Goal: Transaction & Acquisition: Purchase product/service

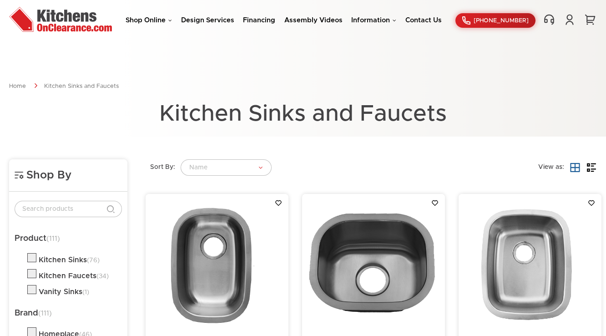
click at [151, 25] on li "Shop Online Kitchen Cabinets Kitchen Sinks & Faucets Knobs & Handles Bathroom P…" at bounding box center [149, 20] width 46 height 9
click at [162, 23] on link "Shop Online" at bounding box center [149, 20] width 46 height 7
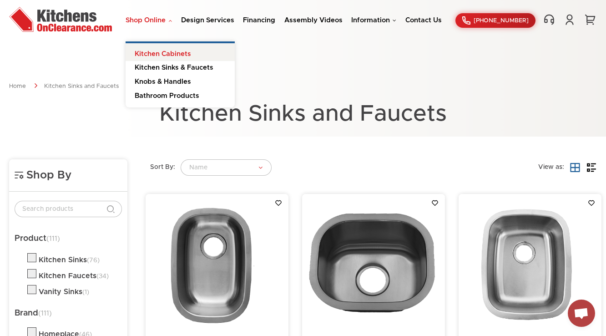
click at [160, 54] on link "Kitchen Cabinets" at bounding box center [180, 52] width 109 height 18
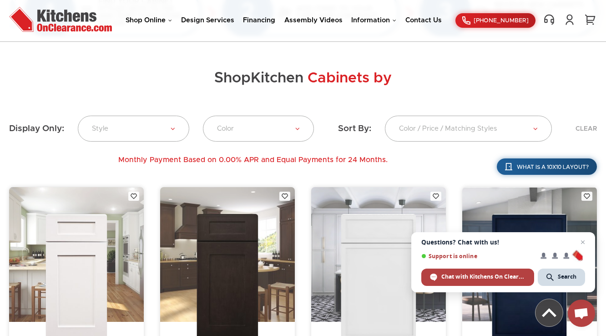
scroll to position [291, 0]
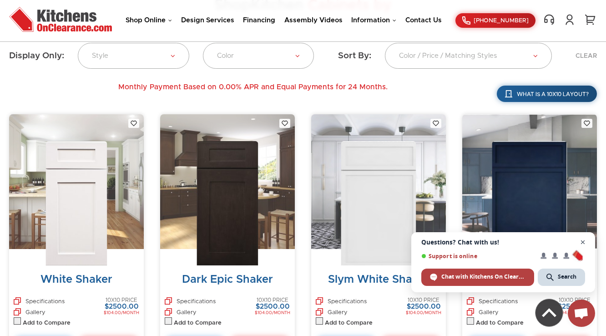
click at [580, 245] on span "Close chat" at bounding box center [583, 242] width 11 height 11
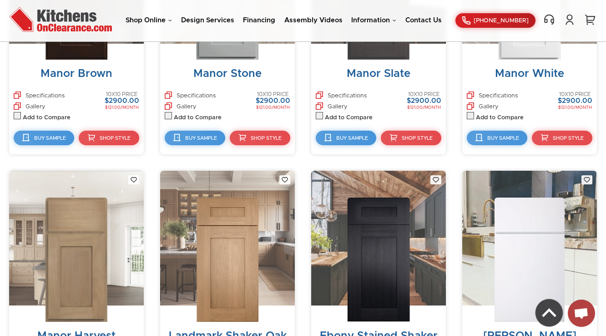
scroll to position [2169, 0]
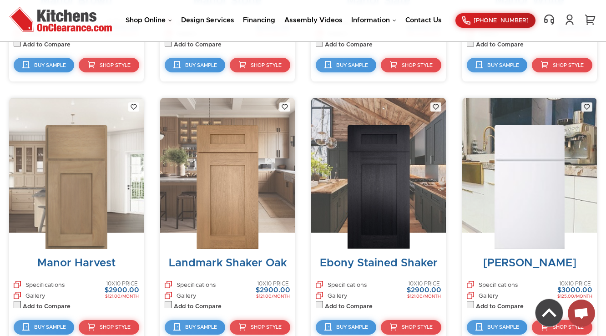
click at [68, 158] on img at bounding box center [77, 187] width 62 height 124
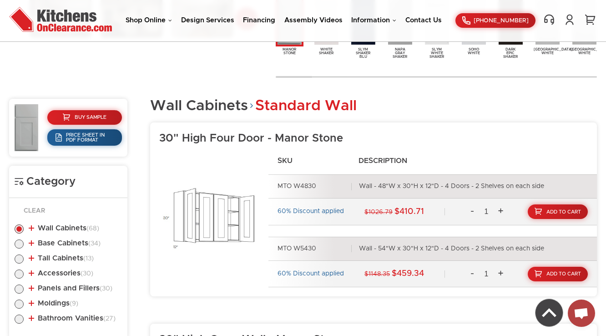
scroll to position [437, 0]
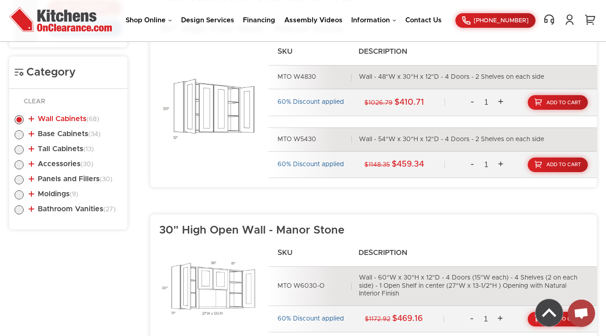
click at [72, 117] on link "Wall Cabinets (68)" at bounding box center [64, 118] width 71 height 7
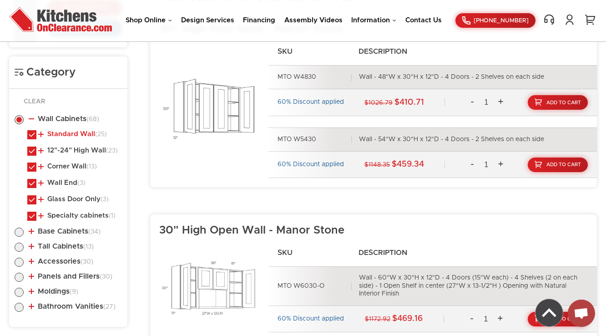
click at [76, 135] on link "Standard Wall (25)" at bounding box center [72, 134] width 69 height 7
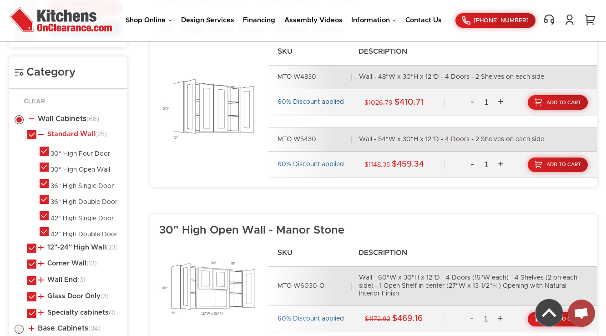
scroll to position [473, 0]
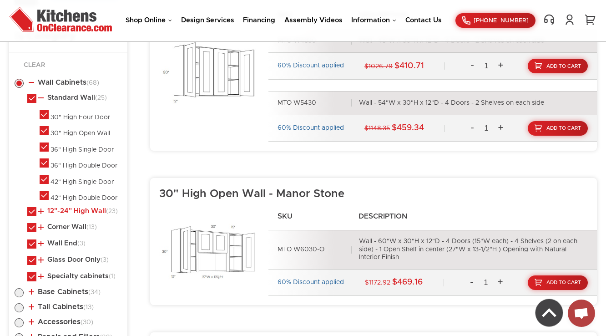
click at [73, 209] on link "12"-24" High Wall (23)" at bounding box center [78, 211] width 80 height 7
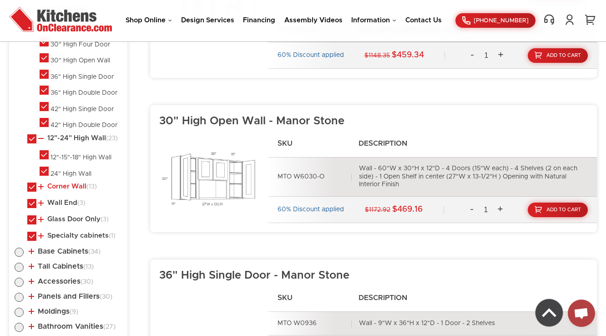
click at [73, 186] on link "Corner Wall (13)" at bounding box center [67, 186] width 59 height 7
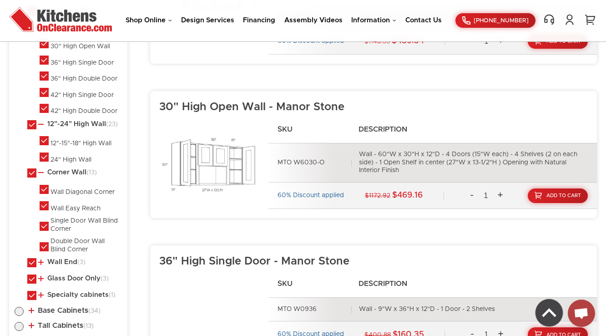
scroll to position [619, 0]
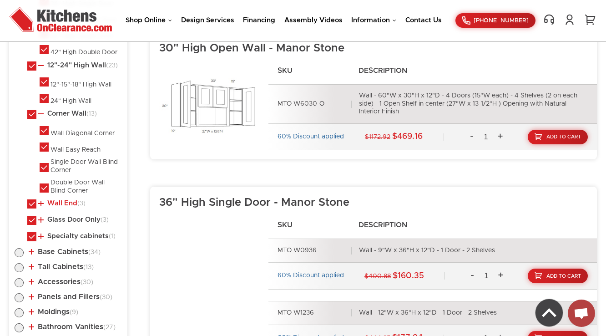
click at [66, 203] on link "Wall End (3)" at bounding box center [61, 203] width 47 height 7
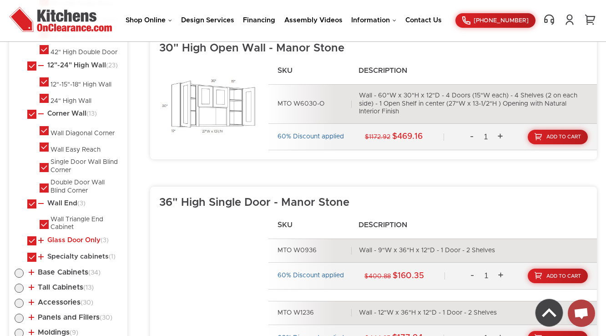
click at [62, 237] on link "Glass Door Only (3)" at bounding box center [73, 240] width 71 height 7
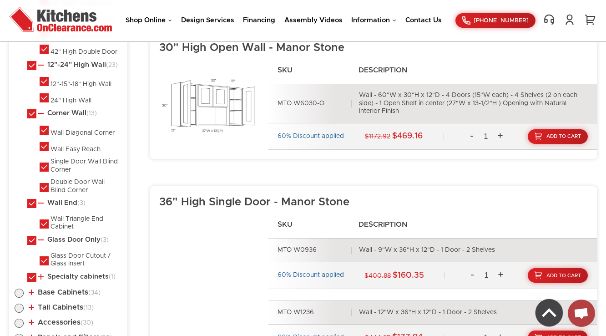
scroll to position [656, 0]
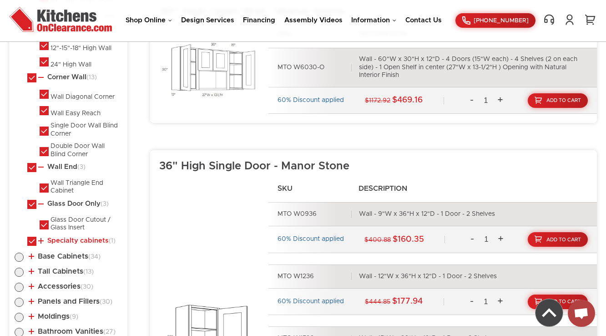
click at [61, 239] on link "Specialty cabinets (1)" at bounding box center [76, 240] width 77 height 7
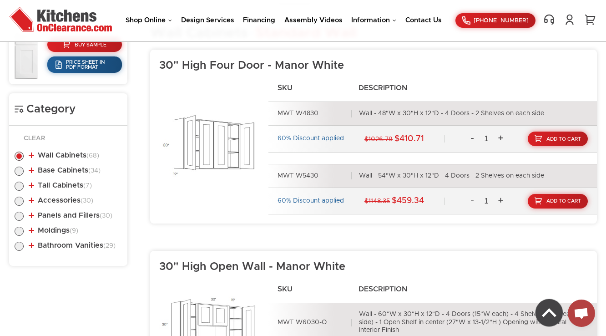
scroll to position [473, 0]
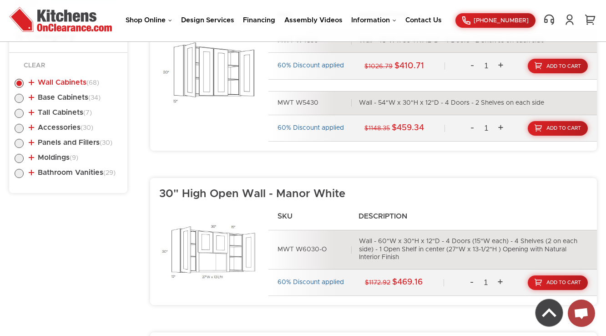
click at [83, 82] on link "Wall Cabinets (68)" at bounding box center [64, 82] width 71 height 7
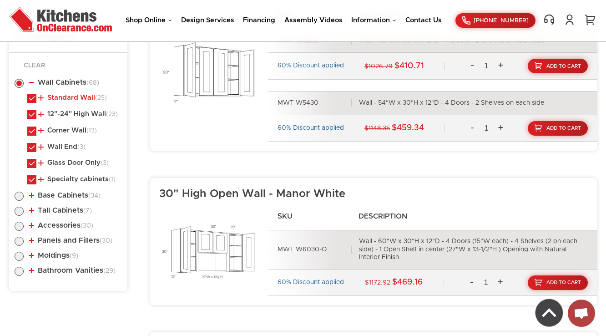
click at [84, 99] on link "Standard Wall (25)" at bounding box center [72, 97] width 69 height 7
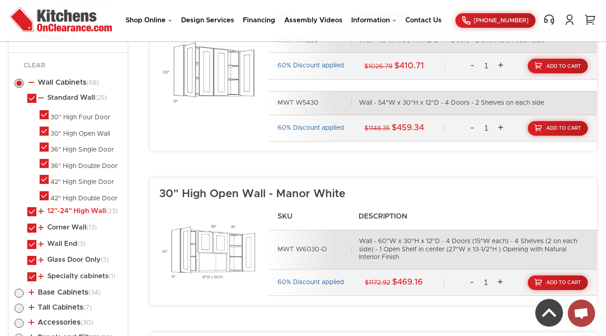
click at [57, 209] on link "12"-24" High Wall (23)" at bounding box center [78, 211] width 80 height 7
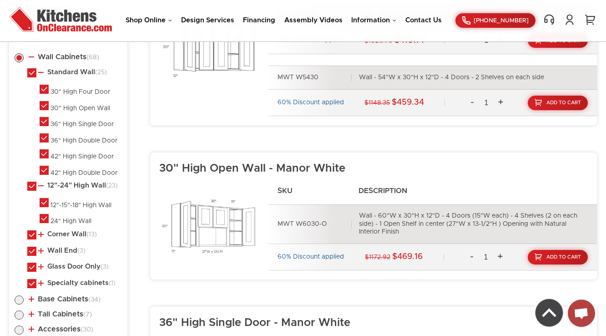
scroll to position [510, 0]
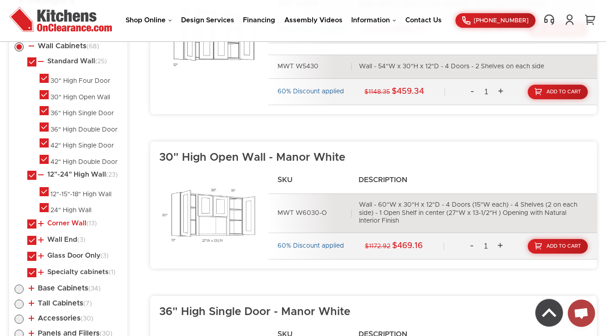
click at [64, 223] on link "Corner Wall (13)" at bounding box center [67, 223] width 59 height 7
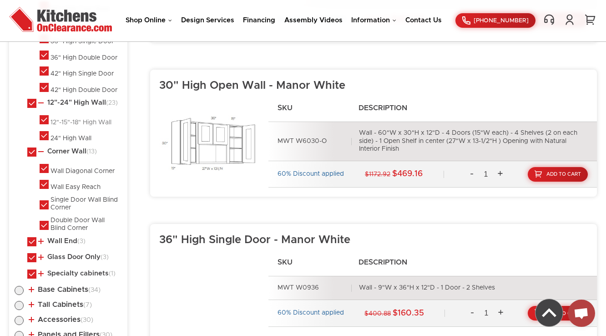
scroll to position [583, 0]
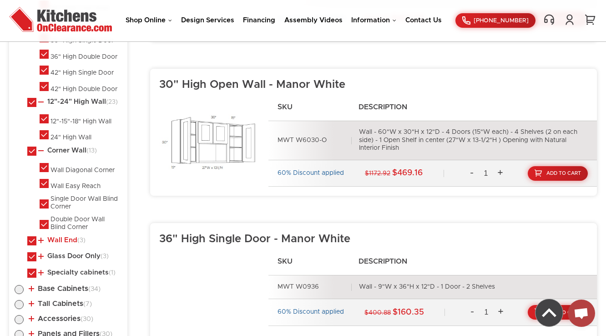
click at [61, 239] on link "Wall End (3)" at bounding box center [61, 240] width 47 height 7
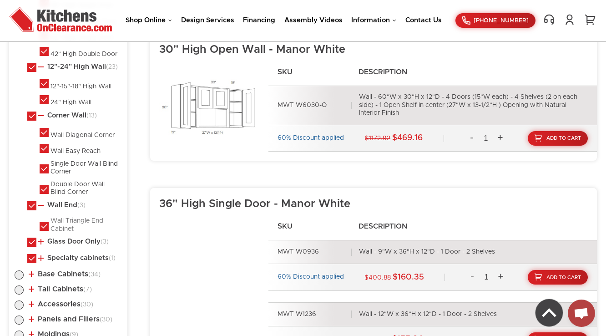
scroll to position [619, 0]
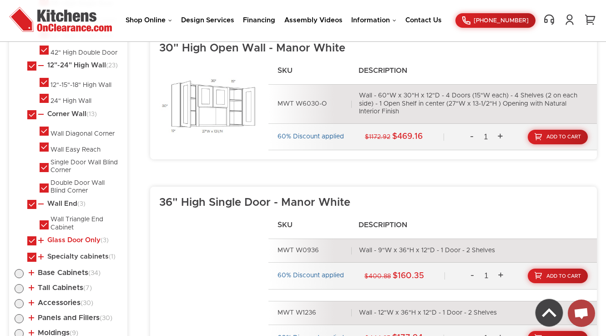
click at [71, 237] on link "Glass Door Only (3)" at bounding box center [73, 240] width 71 height 7
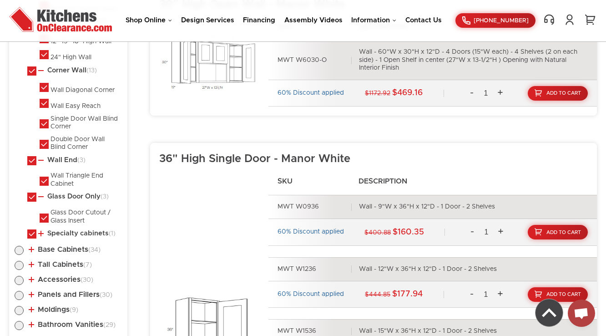
scroll to position [692, 0]
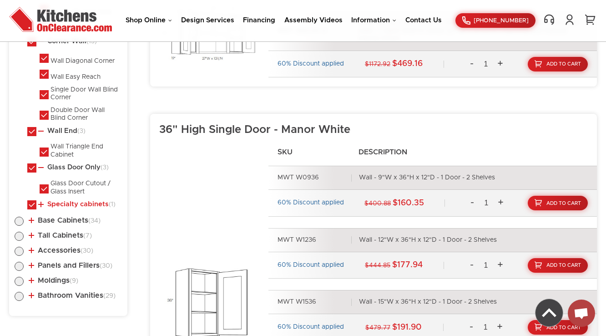
click at [76, 204] on link "Specialty cabinets (1)" at bounding box center [76, 204] width 77 height 7
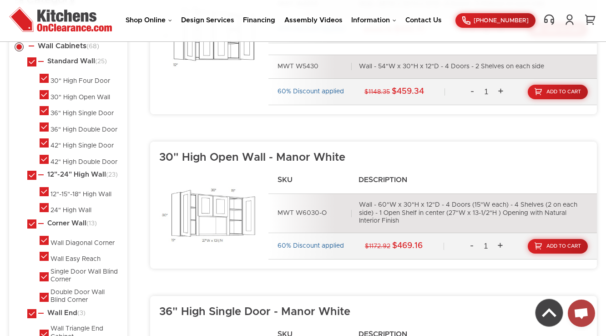
scroll to position [473, 0]
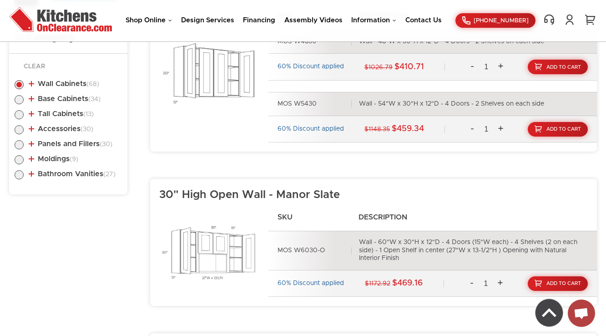
scroll to position [473, 0]
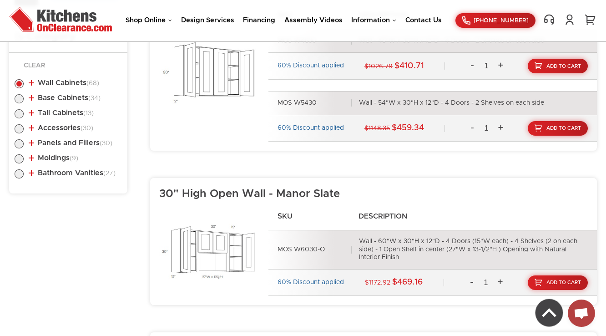
click at [64, 77] on ul "Wall Cabinets (68) Standard Wall (25) 30" High Four Door (23)" at bounding box center [68, 127] width 107 height 114
click at [71, 79] on li "Wall Cabinets (68) Standard Wall (25) 30" High Four Door 30" High Open Wall" at bounding box center [68, 84] width 107 height 10
click at [74, 82] on link "Wall Cabinets (68)" at bounding box center [64, 82] width 71 height 7
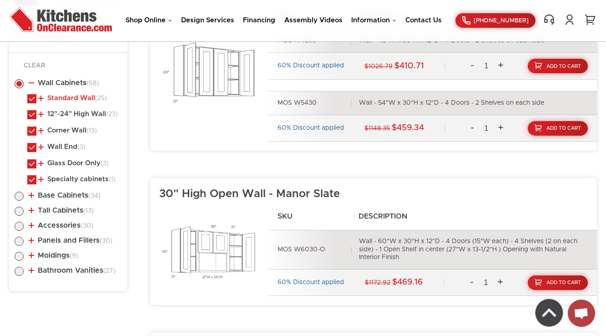
click at [72, 97] on link "Standard Wall (25)" at bounding box center [72, 98] width 69 height 7
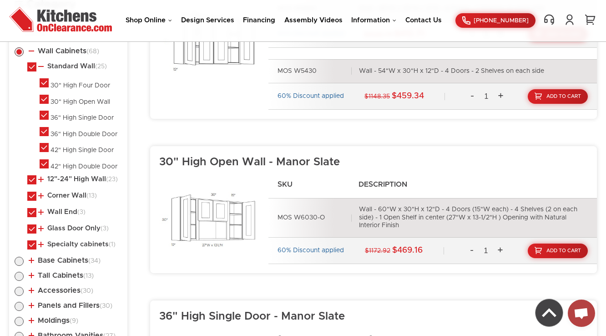
scroll to position [510, 0]
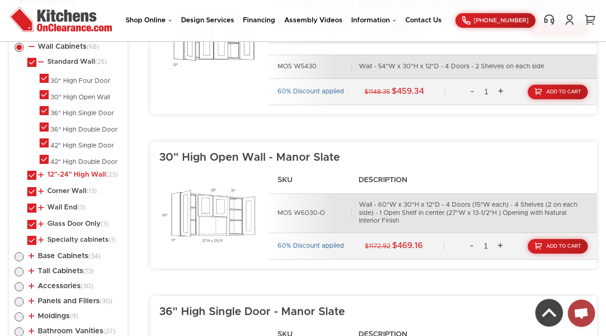
click at [64, 171] on link "12"-24" High Wall (23)" at bounding box center [78, 174] width 80 height 7
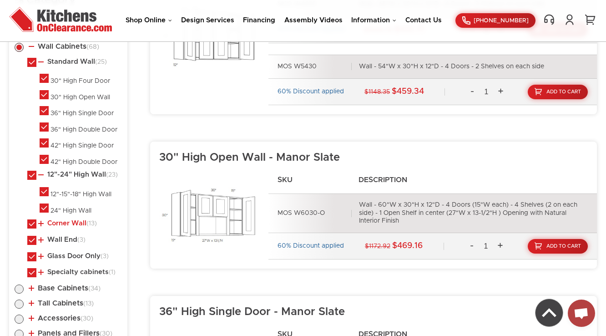
click at [64, 224] on link "Corner Wall (13)" at bounding box center [67, 223] width 59 height 7
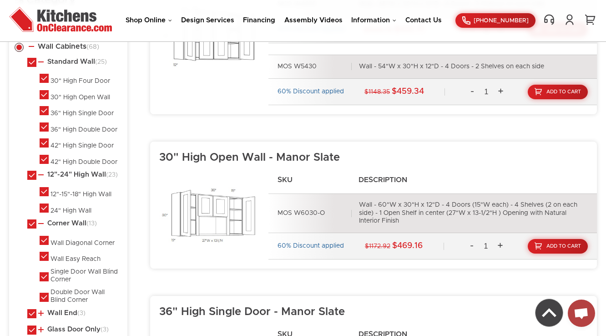
scroll to position [583, 0]
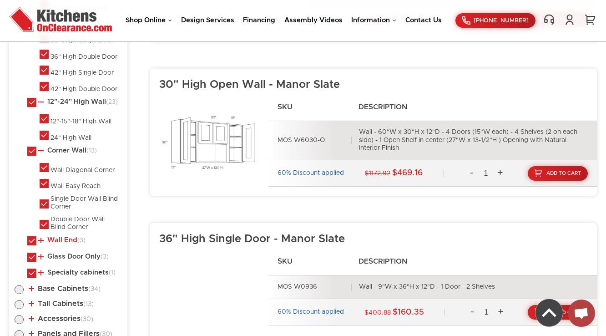
click at [62, 240] on link "Wall End (3)" at bounding box center [61, 240] width 47 height 7
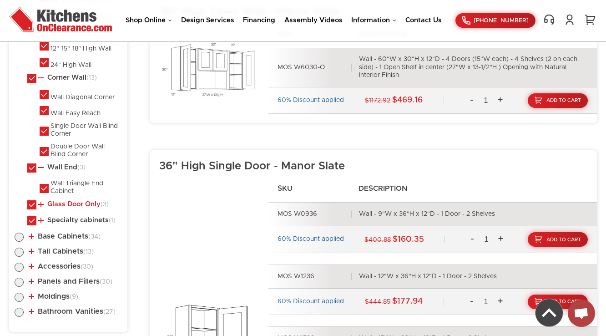
click at [66, 201] on link "Glass Door Only (3)" at bounding box center [73, 204] width 71 height 7
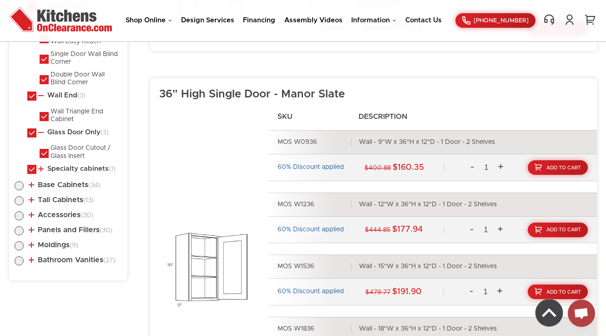
scroll to position [728, 0]
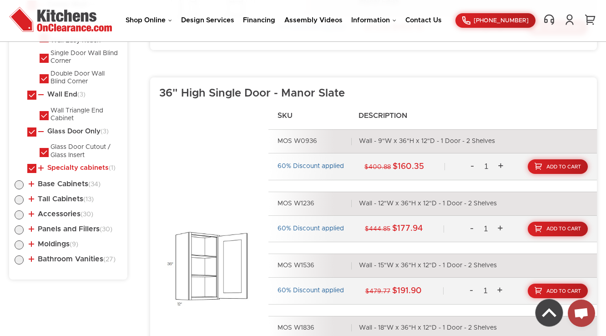
click at [69, 168] on link "Specialty cabinets (1)" at bounding box center [76, 167] width 77 height 7
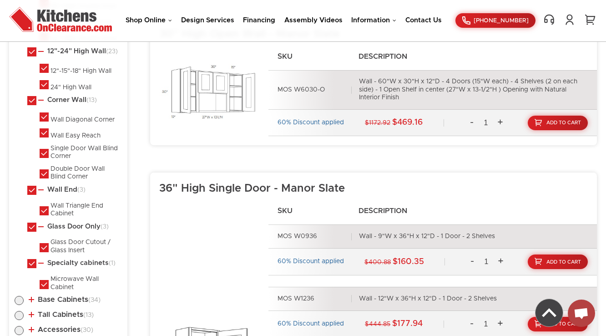
scroll to position [583, 0]
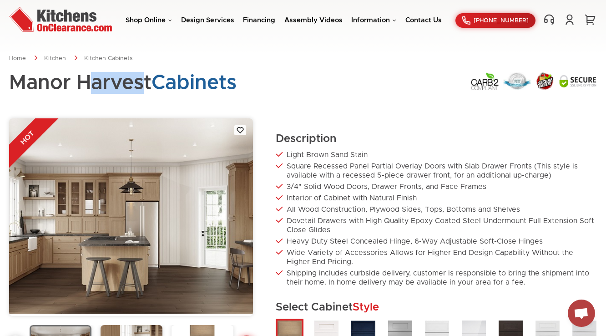
drag, startPoint x: 342, startPoint y: 94, endPoint x: 282, endPoint y: 118, distance: 64.8
click at [342, 94] on div "Manor Harvest Cabinets" at bounding box center [303, 88] width 588 height 33
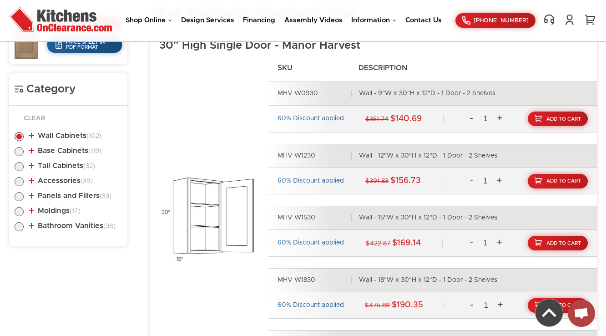
scroll to position [457, 0]
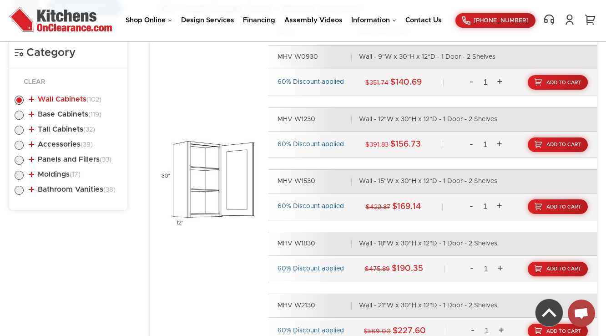
click at [73, 98] on link "Wall Cabinets (102)" at bounding box center [65, 99] width 73 height 7
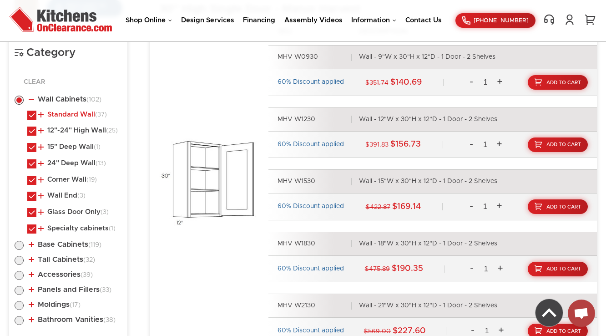
click at [73, 115] on link "Standard Wall (37)" at bounding box center [72, 114] width 69 height 7
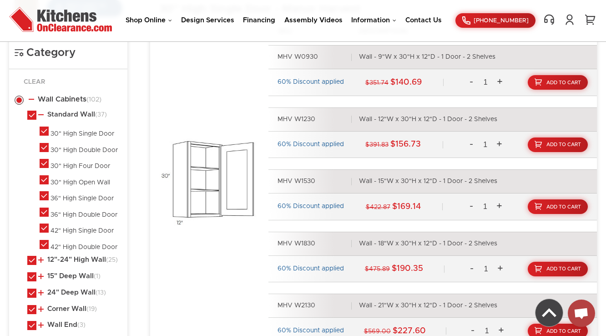
click at [71, 253] on ul "Standard Wall (37) 30" High Single Door 30" High Double Door 30" High Four Door" at bounding box center [68, 238] width 107 height 255
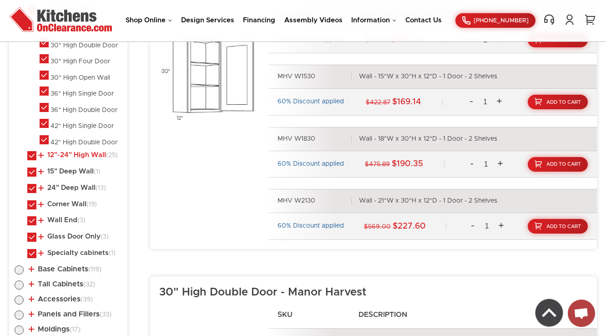
scroll to position [566, 0]
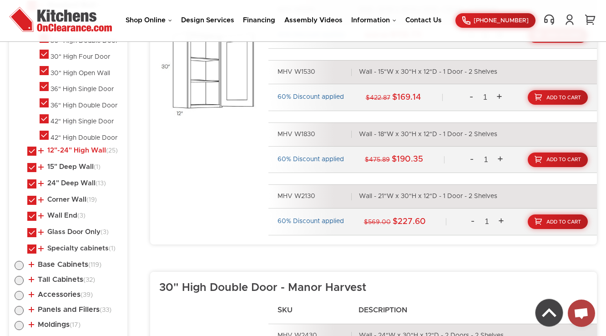
click at [63, 149] on link "12"-24" High Wall (25)" at bounding box center [78, 150] width 80 height 7
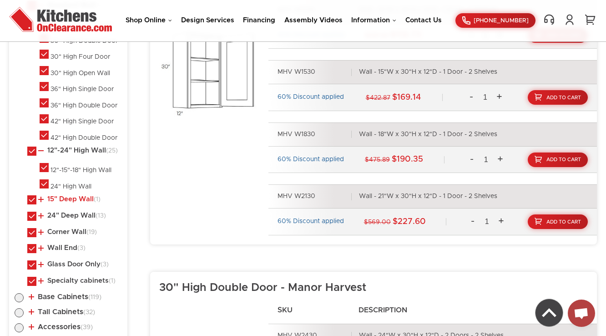
click at [65, 201] on link "15" Deep Wall (1)" at bounding box center [69, 199] width 62 height 7
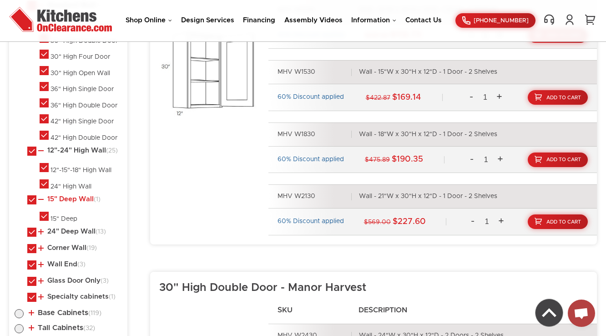
scroll to position [603, 0]
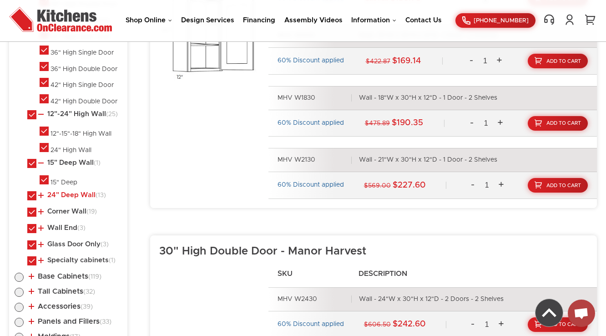
click at [67, 194] on link "24" Deep Wall (13)" at bounding box center [72, 195] width 68 height 7
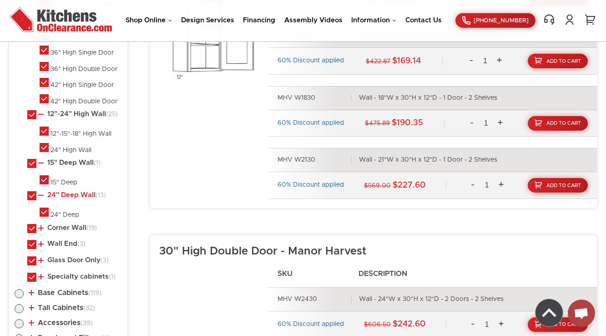
scroll to position [676, 0]
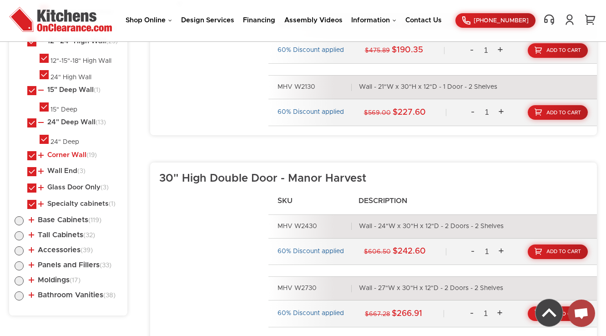
click at [63, 153] on link "Corner Wall (19)" at bounding box center [67, 155] width 59 height 7
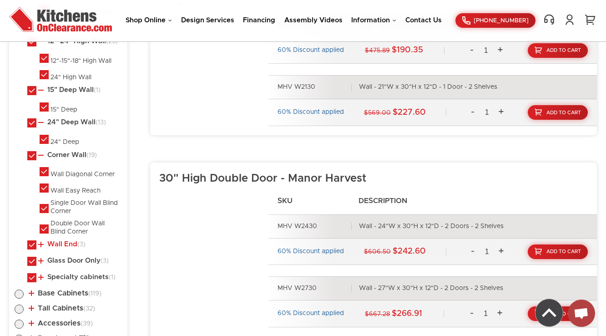
click at [58, 241] on link "Wall End (3)" at bounding box center [61, 244] width 47 height 7
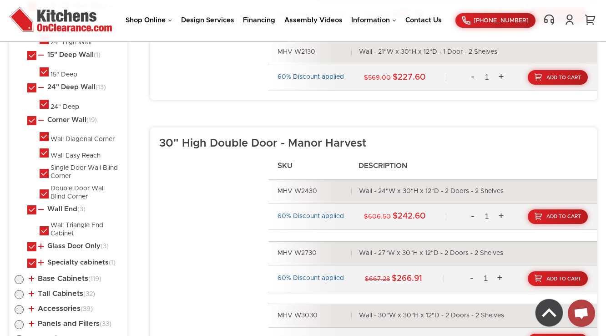
scroll to position [712, 0]
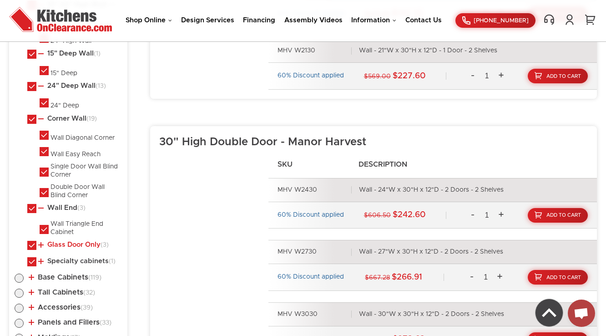
click at [63, 241] on link "Glass Door Only (3)" at bounding box center [73, 244] width 71 height 7
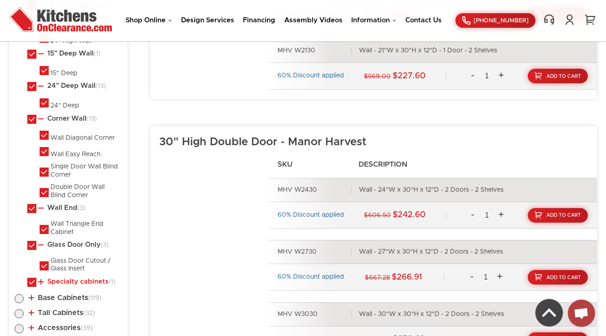
click at [73, 278] on link "Specialty cabinets (1)" at bounding box center [76, 281] width 77 height 7
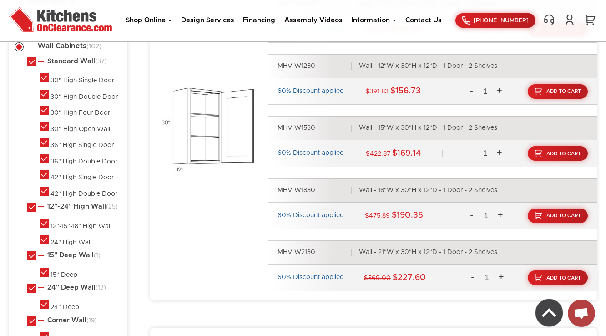
scroll to position [493, 0]
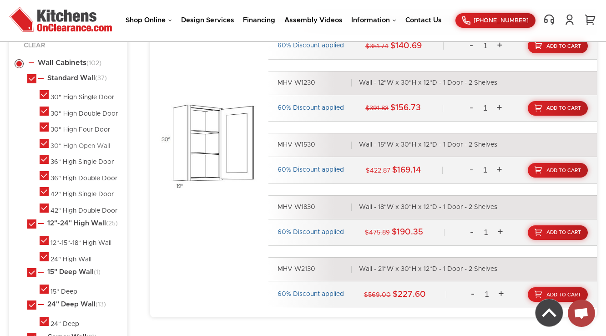
click at [73, 147] on div "30" High Open Wall" at bounding box center [81, 146] width 60 height 8
click at [43, 143] on label at bounding box center [44, 146] width 9 height 6
checkbox input "false"
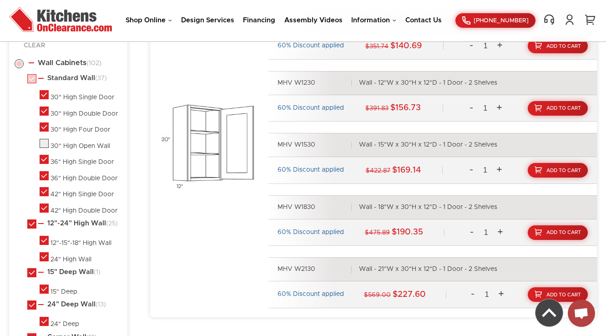
click at [42, 94] on label at bounding box center [44, 97] width 9 height 6
checkbox input "false"
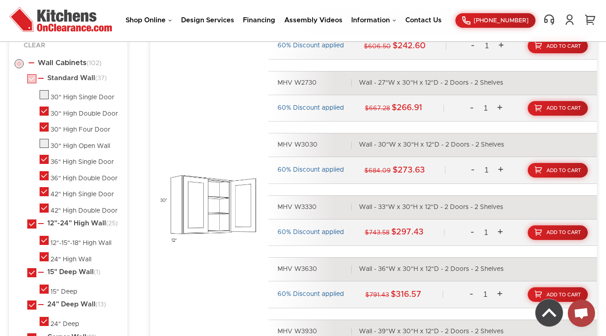
click at [42, 111] on label at bounding box center [44, 114] width 9 height 6
checkbox input "false"
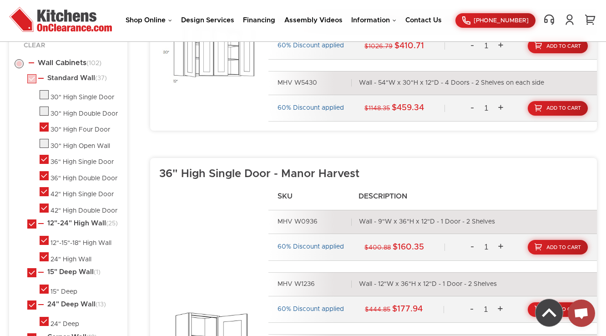
click at [46, 127] on label at bounding box center [44, 130] width 9 height 6
checkbox input "false"
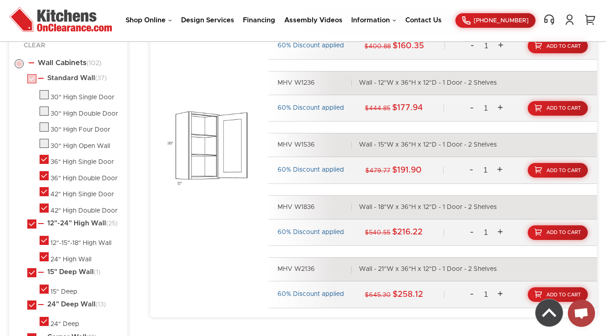
click at [45, 159] on label at bounding box center [44, 162] width 9 height 6
checkbox input "false"
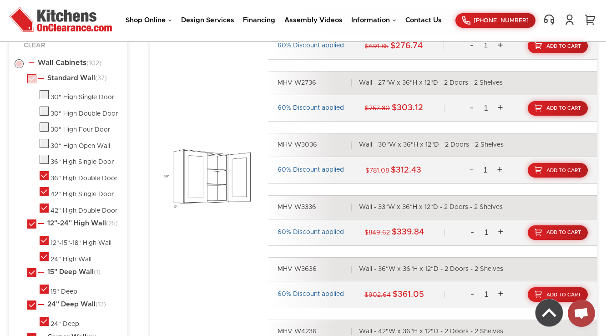
click at [43, 143] on label at bounding box center [44, 146] width 9 height 6
checkbox input "true"
